Goal: Task Accomplishment & Management: Use online tool/utility

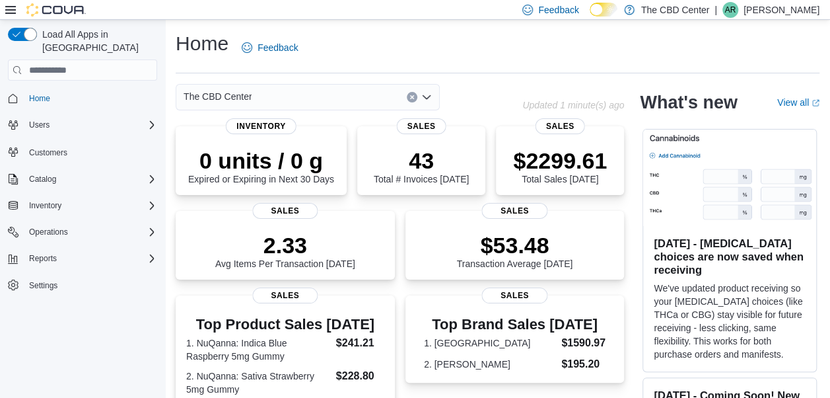
click at [429, 95] on icon "Open list of options" at bounding box center [427, 97] width 8 height 4
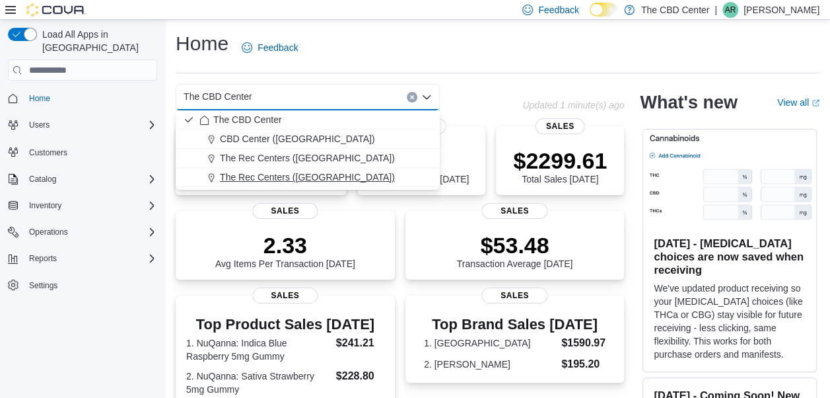
click at [336, 179] on span "The Rec Centers ([GEOGRAPHIC_DATA])" at bounding box center [307, 176] width 175 height 13
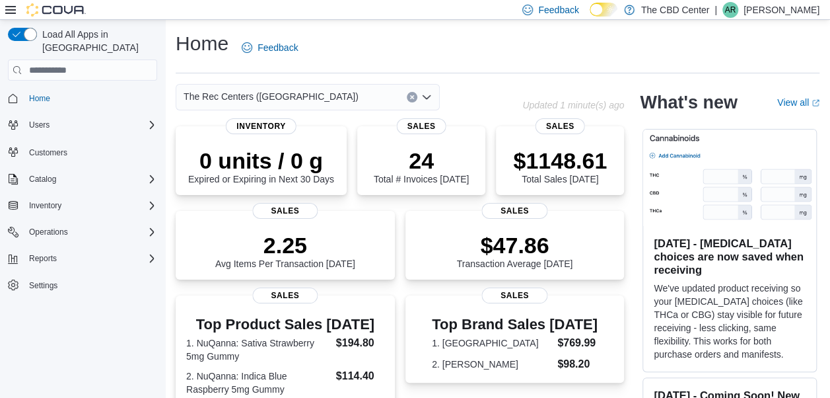
click at [429, 101] on icon "Open list of options" at bounding box center [426, 97] width 11 height 11
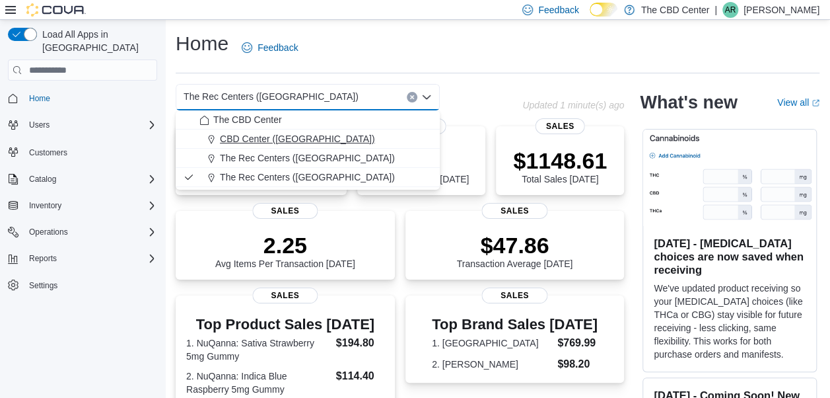
click at [349, 133] on div "CBD Center ([GEOGRAPHIC_DATA])" at bounding box center [315, 138] width 232 height 13
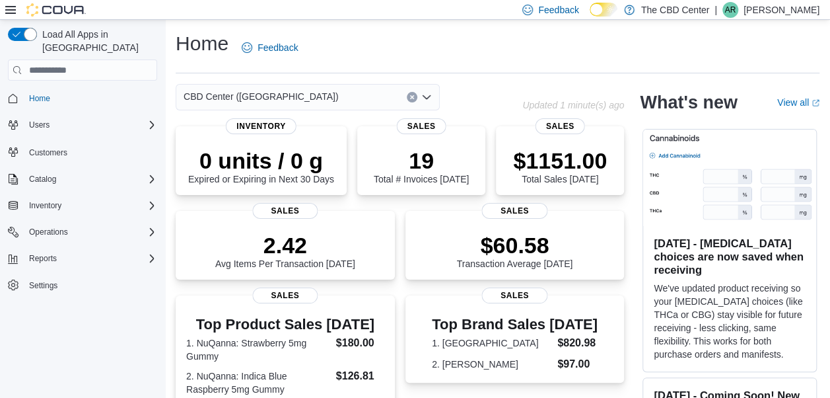
click at [429, 98] on icon "Open list of options" at bounding box center [427, 97] width 8 height 4
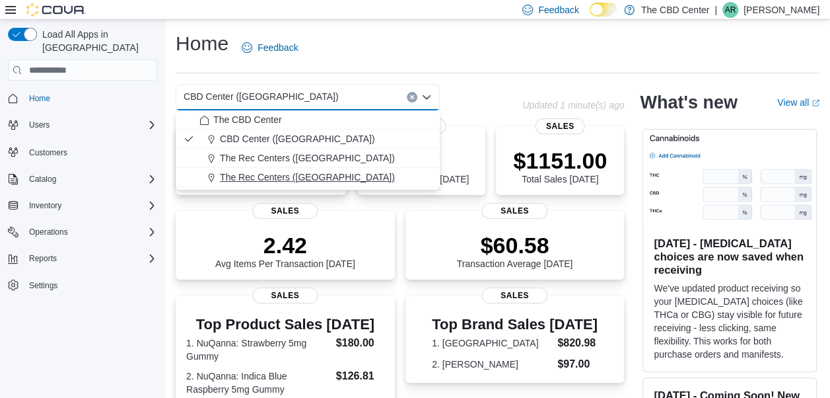
click at [338, 173] on span "The Rec Centers ([GEOGRAPHIC_DATA])" at bounding box center [307, 176] width 175 height 13
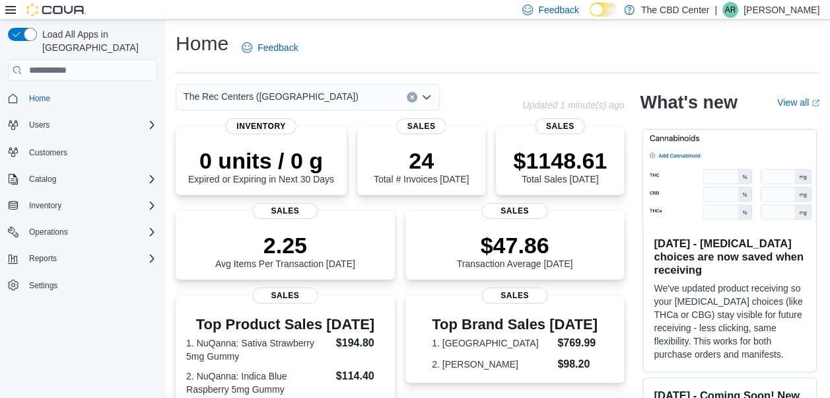
click at [156, 239] on div "Load All Apps in [GEOGRAPHIC_DATA] Home Users Customers Catalog Inventory Opera…" at bounding box center [83, 178] width 160 height 312
click at [144, 250] on div "Reports" at bounding box center [90, 258] width 133 height 16
click at [40, 290] on span "Reports" at bounding box center [38, 295] width 28 height 11
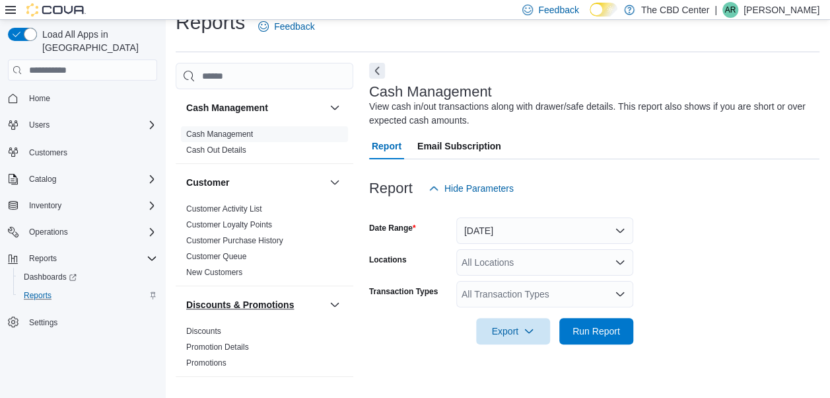
scroll to position [898, 0]
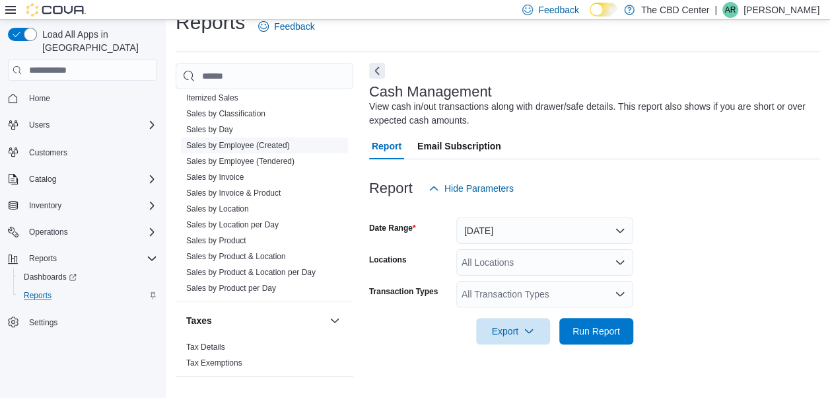
click at [222, 144] on link "Sales by Employee (Created)" at bounding box center [238, 145] width 104 height 9
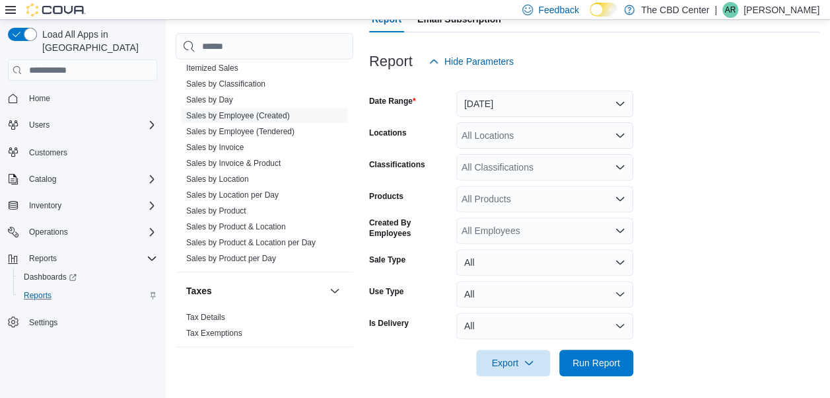
scroll to position [153, 0]
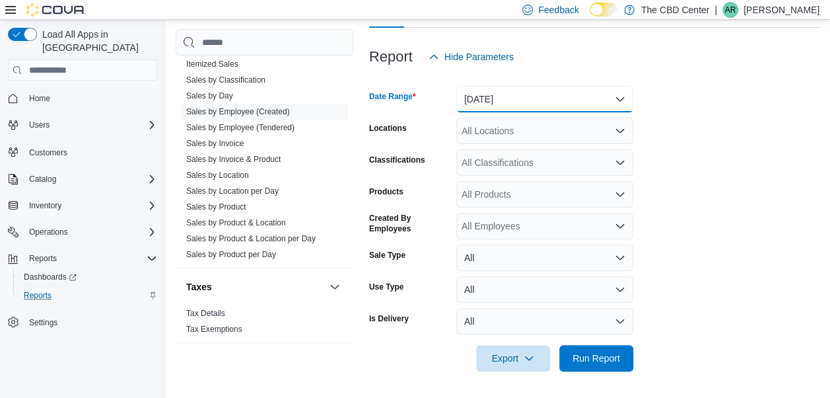
click at [616, 104] on button "[DATE]" at bounding box center [544, 99] width 177 height 26
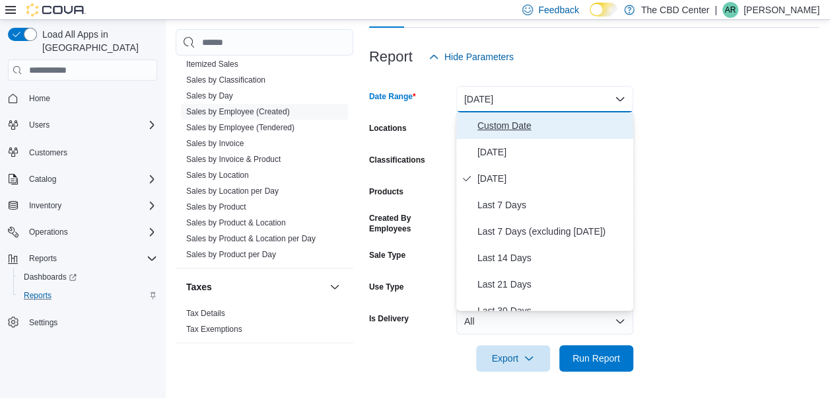
click at [514, 135] on button "Custom Date" at bounding box center [544, 125] width 177 height 26
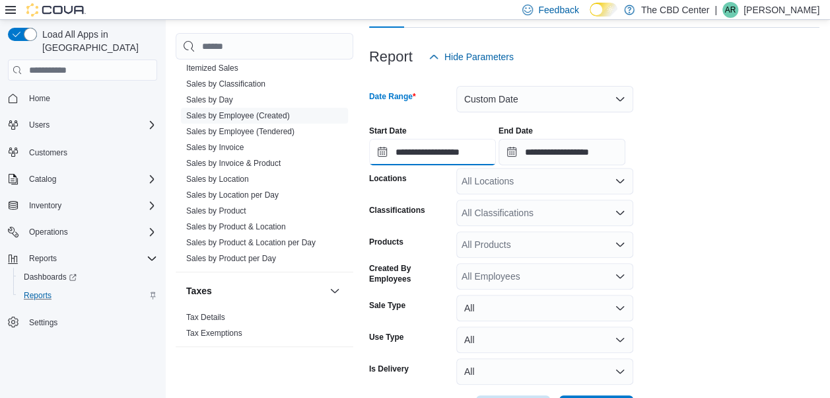
click at [399, 151] on input "**********" at bounding box center [432, 152] width 127 height 26
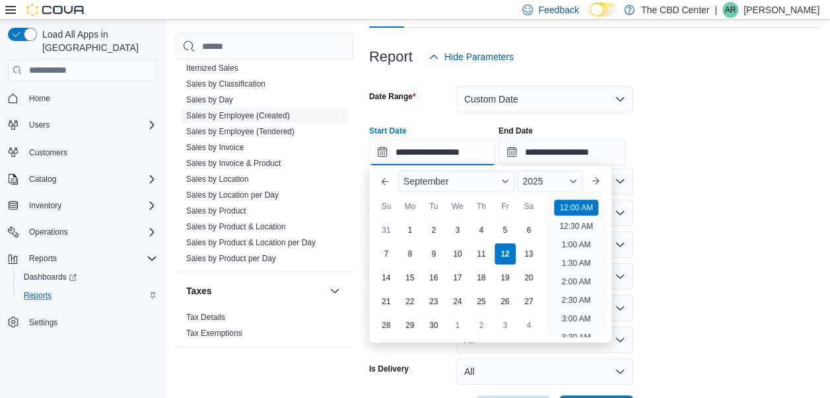
scroll to position [41, 0]
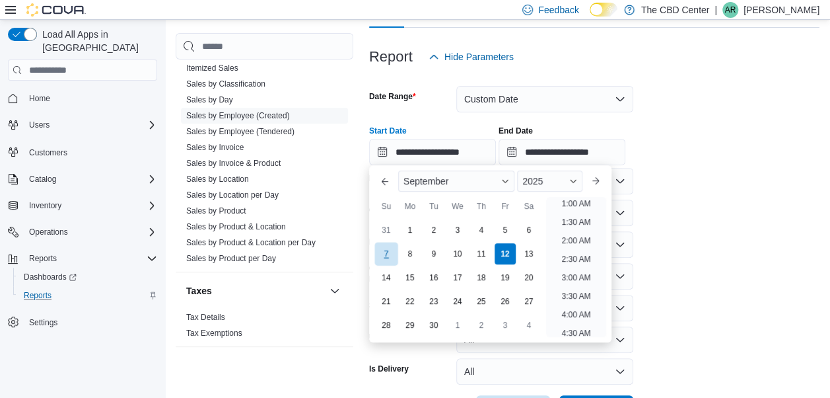
click at [386, 260] on div "7" at bounding box center [386, 253] width 23 height 23
type input "**********"
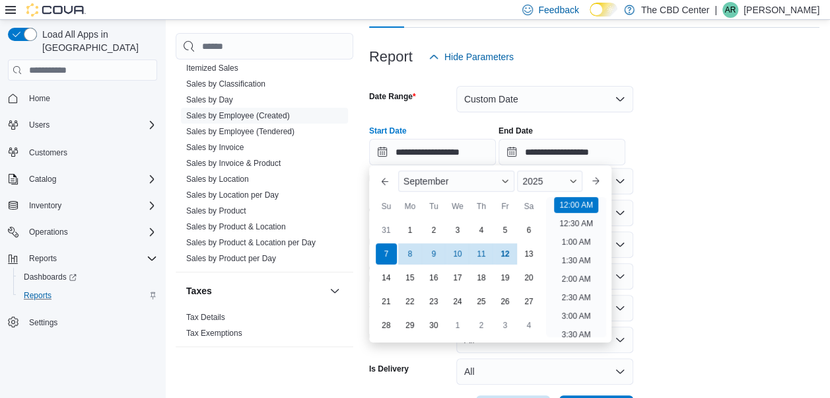
click at [692, 168] on form "**********" at bounding box center [594, 245] width 450 height 351
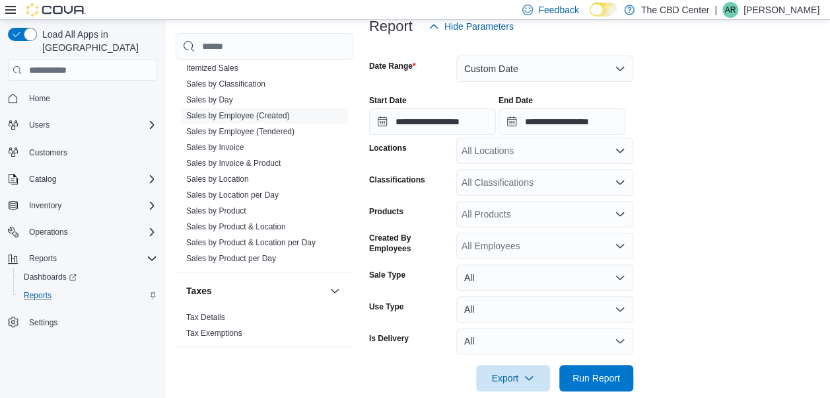
scroll to position [203, 0]
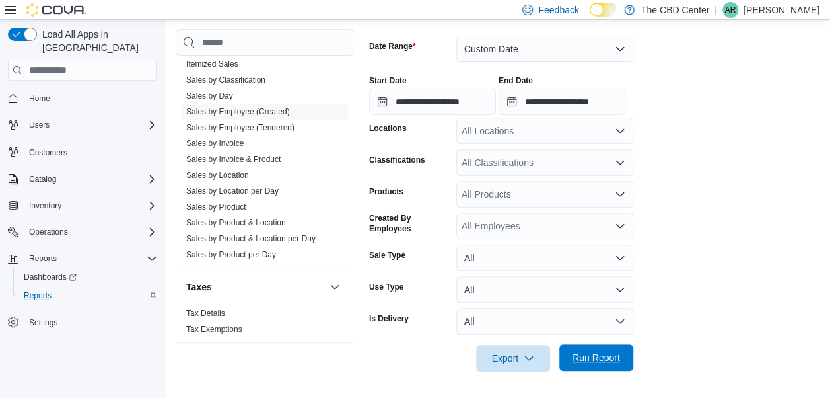
click at [589, 362] on span "Run Report" at bounding box center [597, 357] width 48 height 13
